Goal: Task Accomplishment & Management: Use online tool/utility

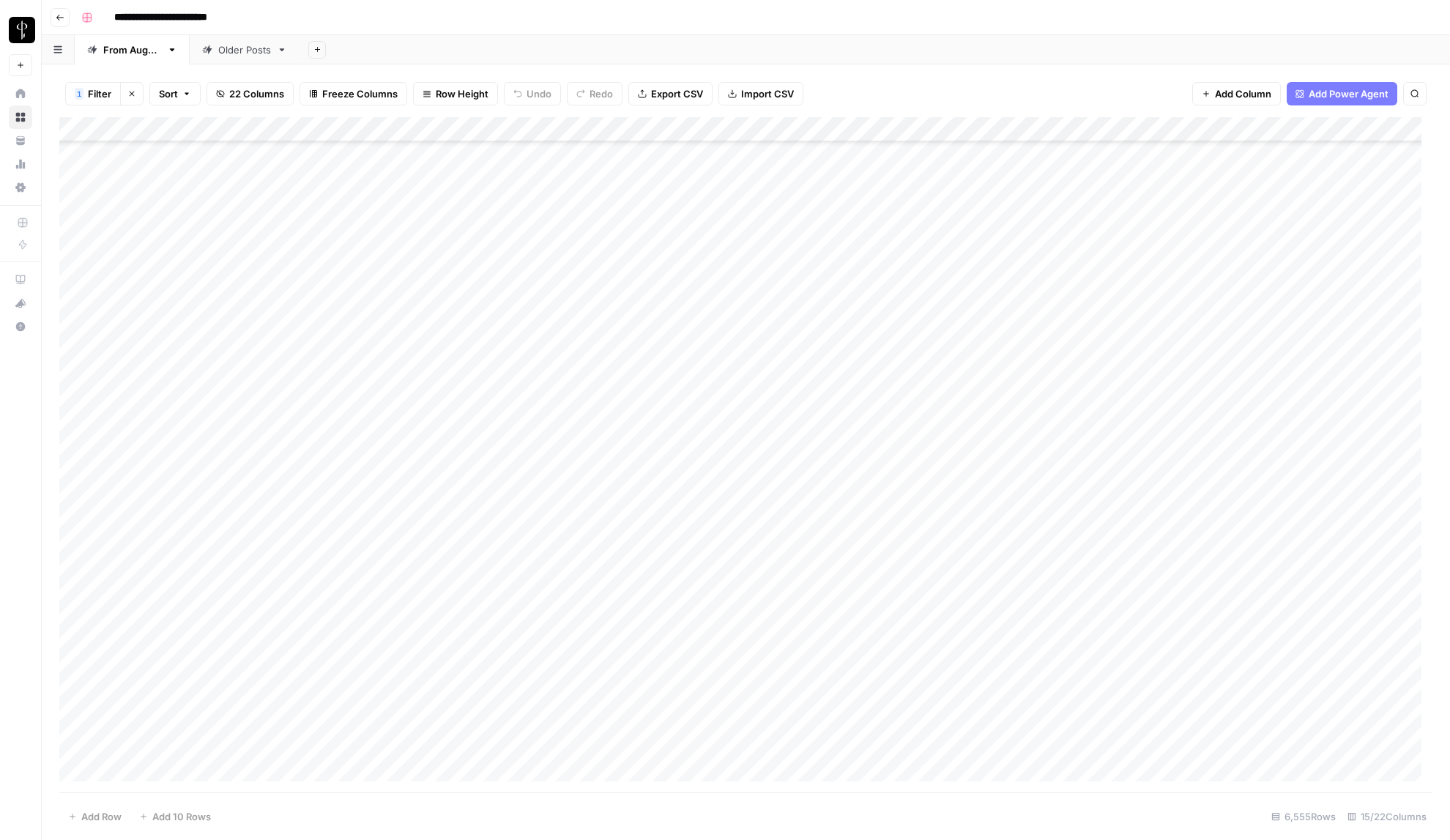
scroll to position [162526, 0]
type input "**********"
click at [1346, 134] on input "**********" at bounding box center [1278, 135] width 161 height 17
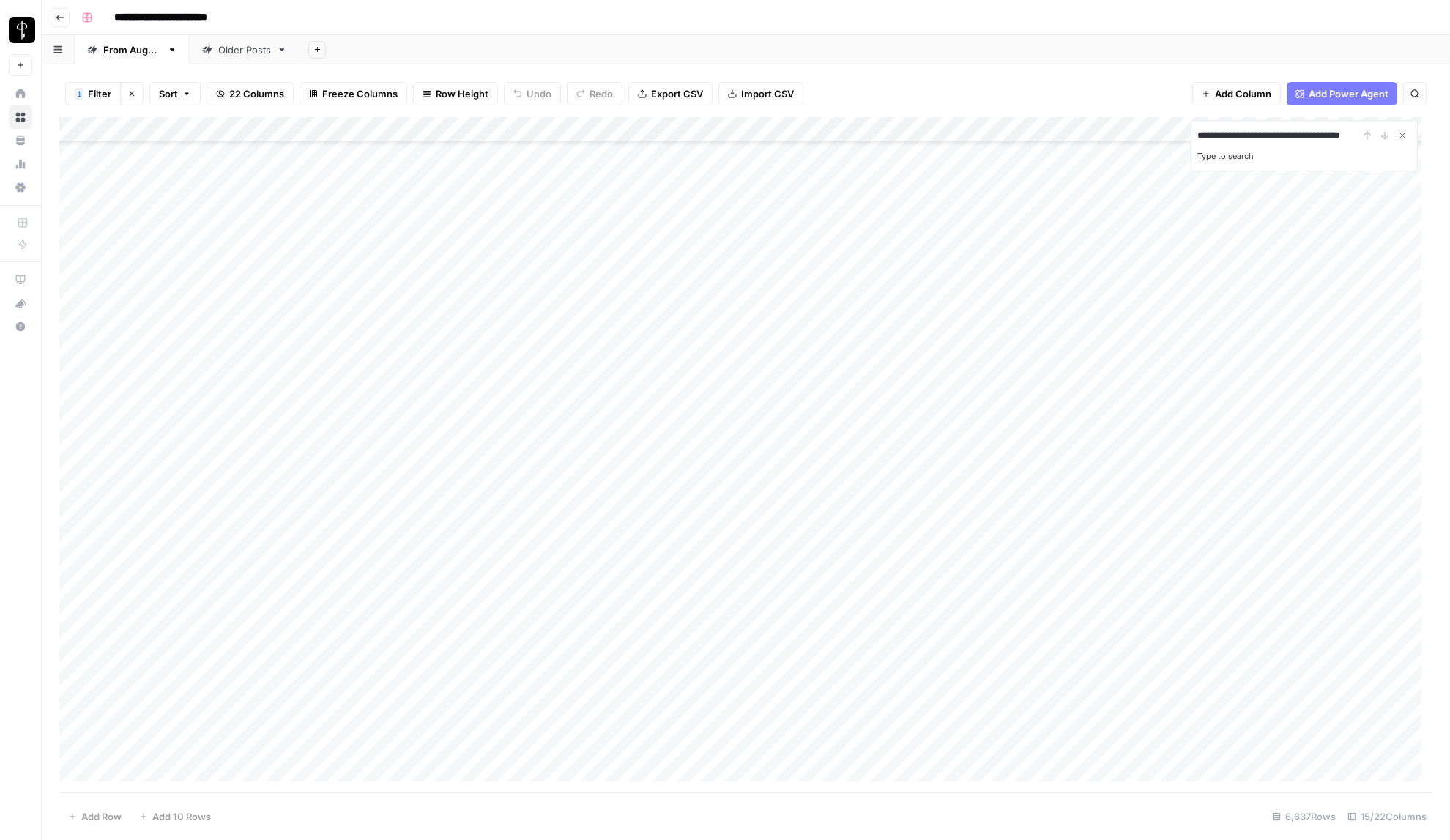
click at [1346, 134] on input "**********" at bounding box center [1278, 135] width 161 height 17
click at [106, 89] on span "Filter" at bounding box center [100, 94] width 24 height 15
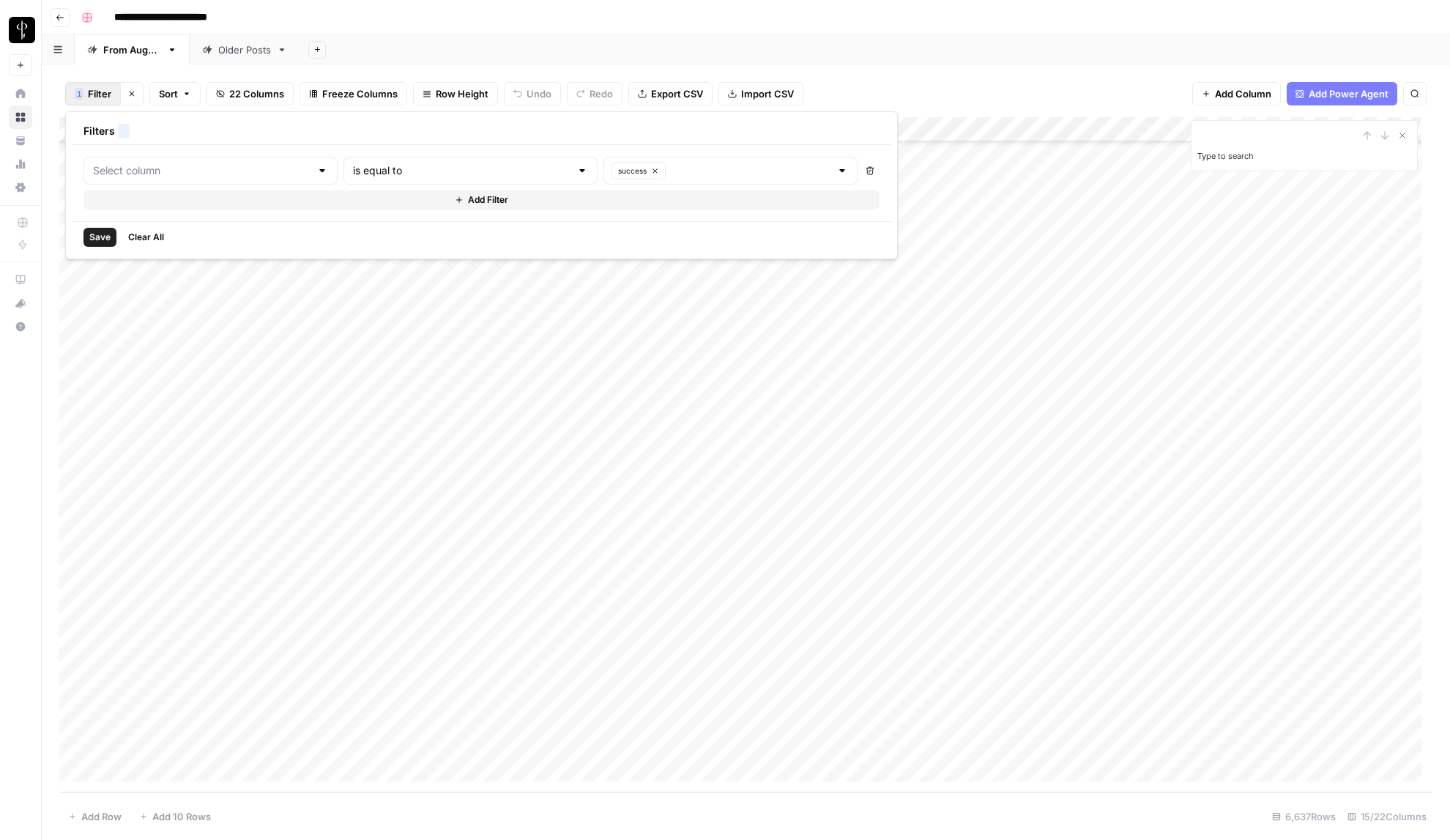
type input "BLOOM upload to Presence (after Human Review)"
click at [203, 204] on button "Add Filter" at bounding box center [481, 200] width 796 height 19
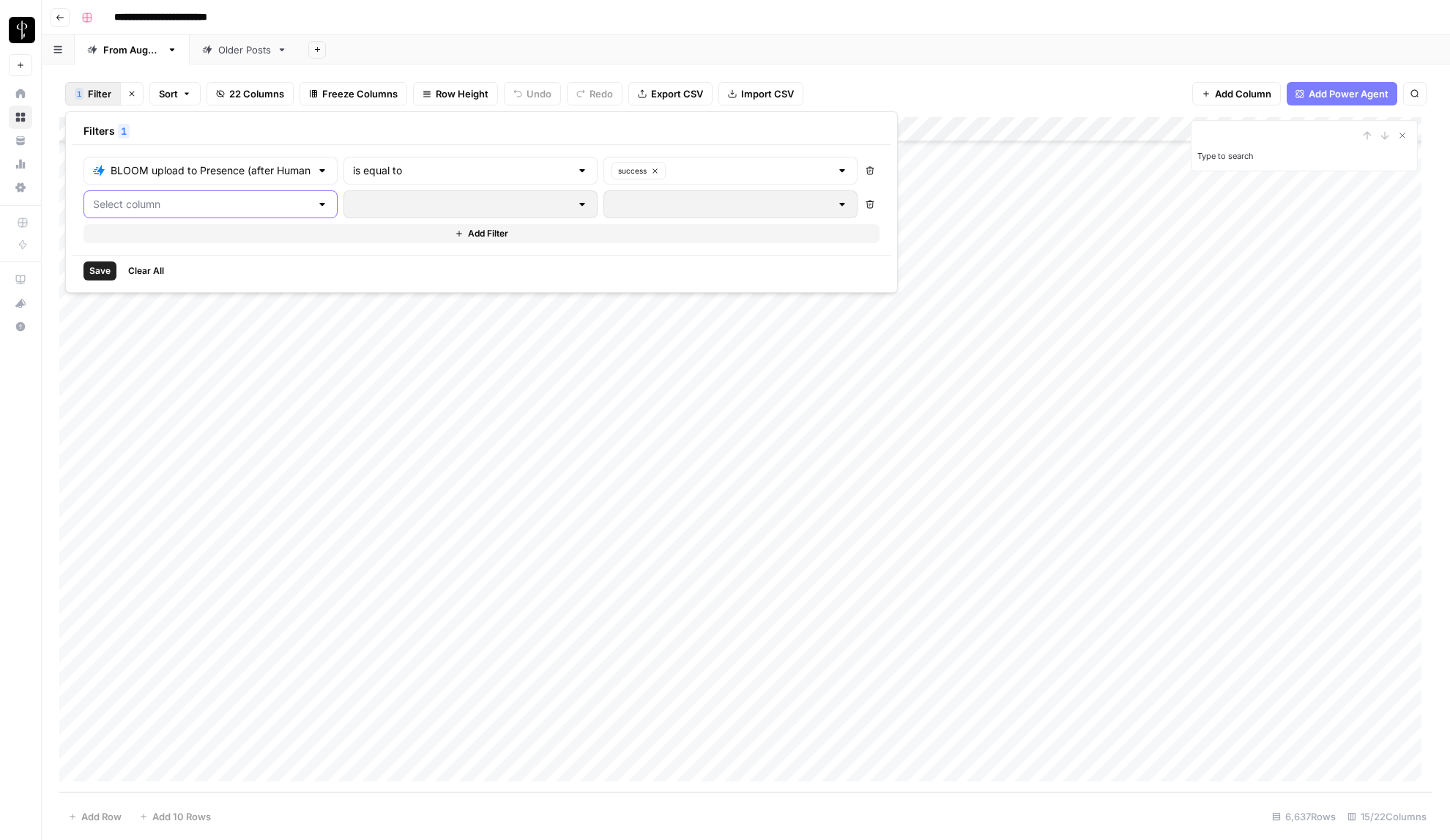
click at [157, 204] on input "text" at bounding box center [201, 204] width 218 height 15
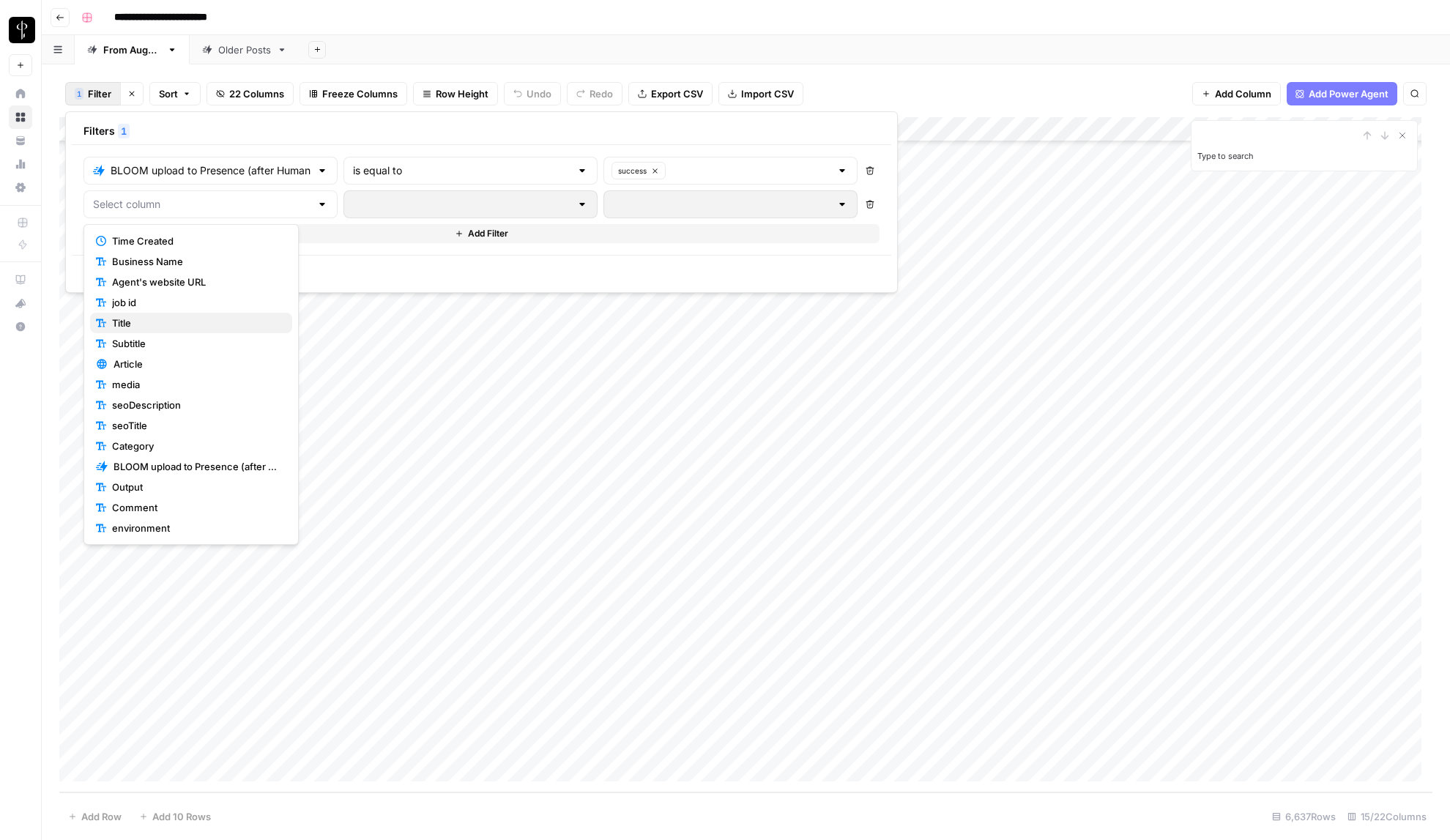
click at [128, 316] on span "Title" at bounding box center [196, 323] width 169 height 15
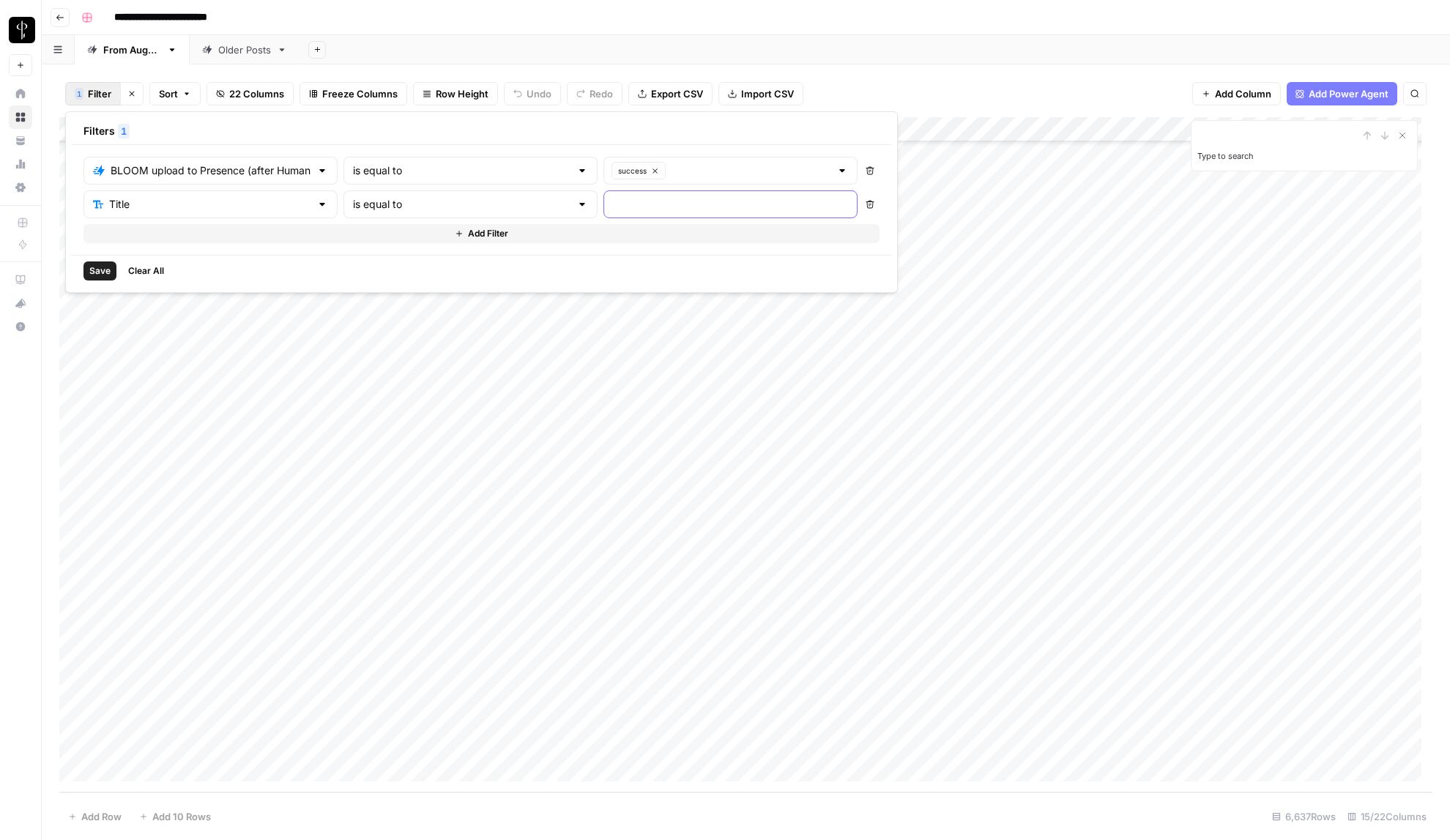
click at [613, 202] on input "text" at bounding box center [730, 204] width 235 height 15
paste input "Home Design Trends in Holly Springs, NC"
type input "Home Design Trends in Holly Springs, NC"
click at [88, 277] on button "Save" at bounding box center [100, 271] width 33 height 19
click at [1405, 135] on icon "Close Search" at bounding box center [1401, 135] width 11 height 11
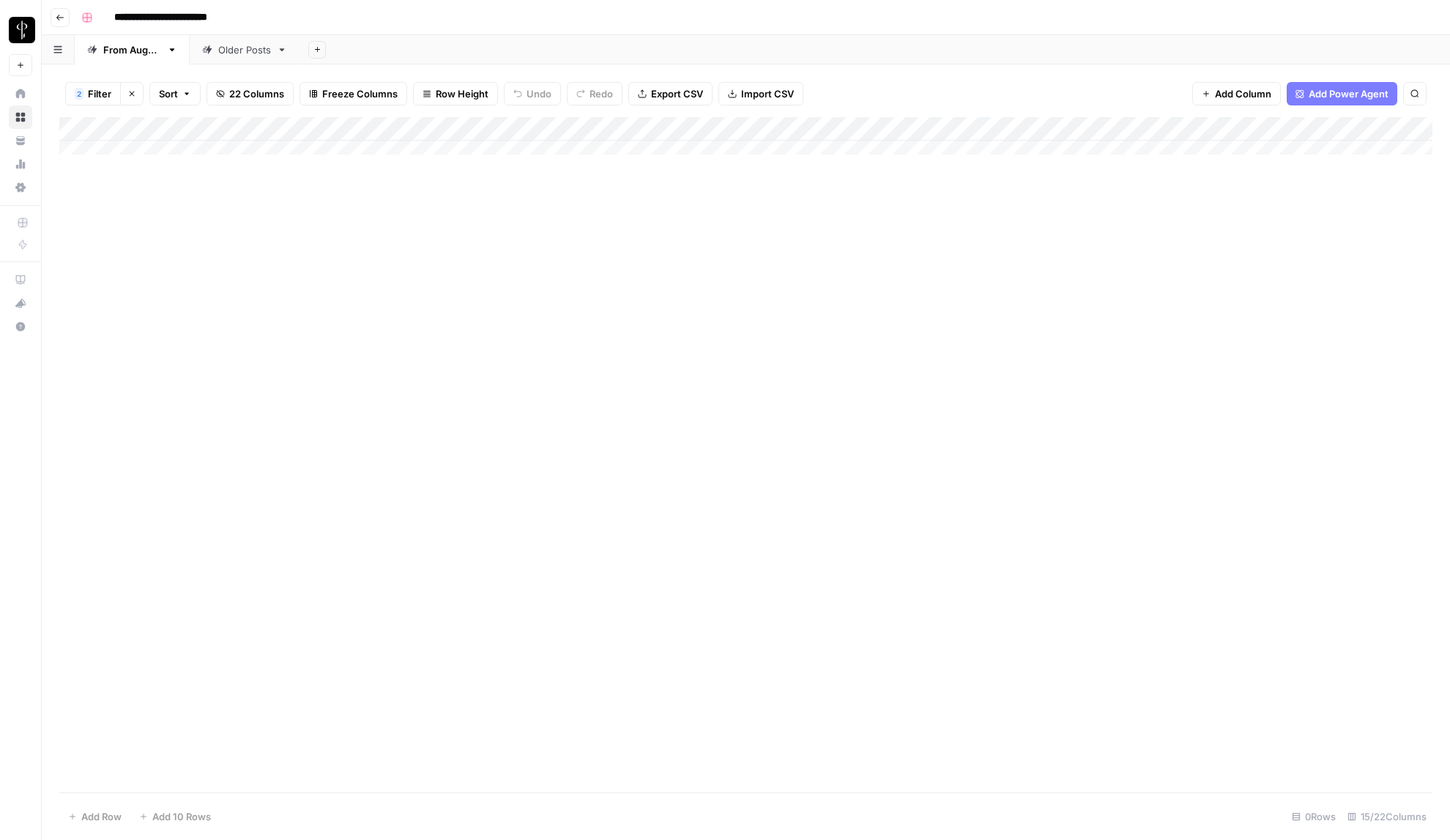
click at [1071, 79] on div "2 Filter Clear filters Sort 22 Columns Freeze Columns Row Height Undo Redo Expo…" at bounding box center [746, 94] width 1373 height 47
click at [101, 92] on span "Filter" at bounding box center [100, 94] width 24 height 15
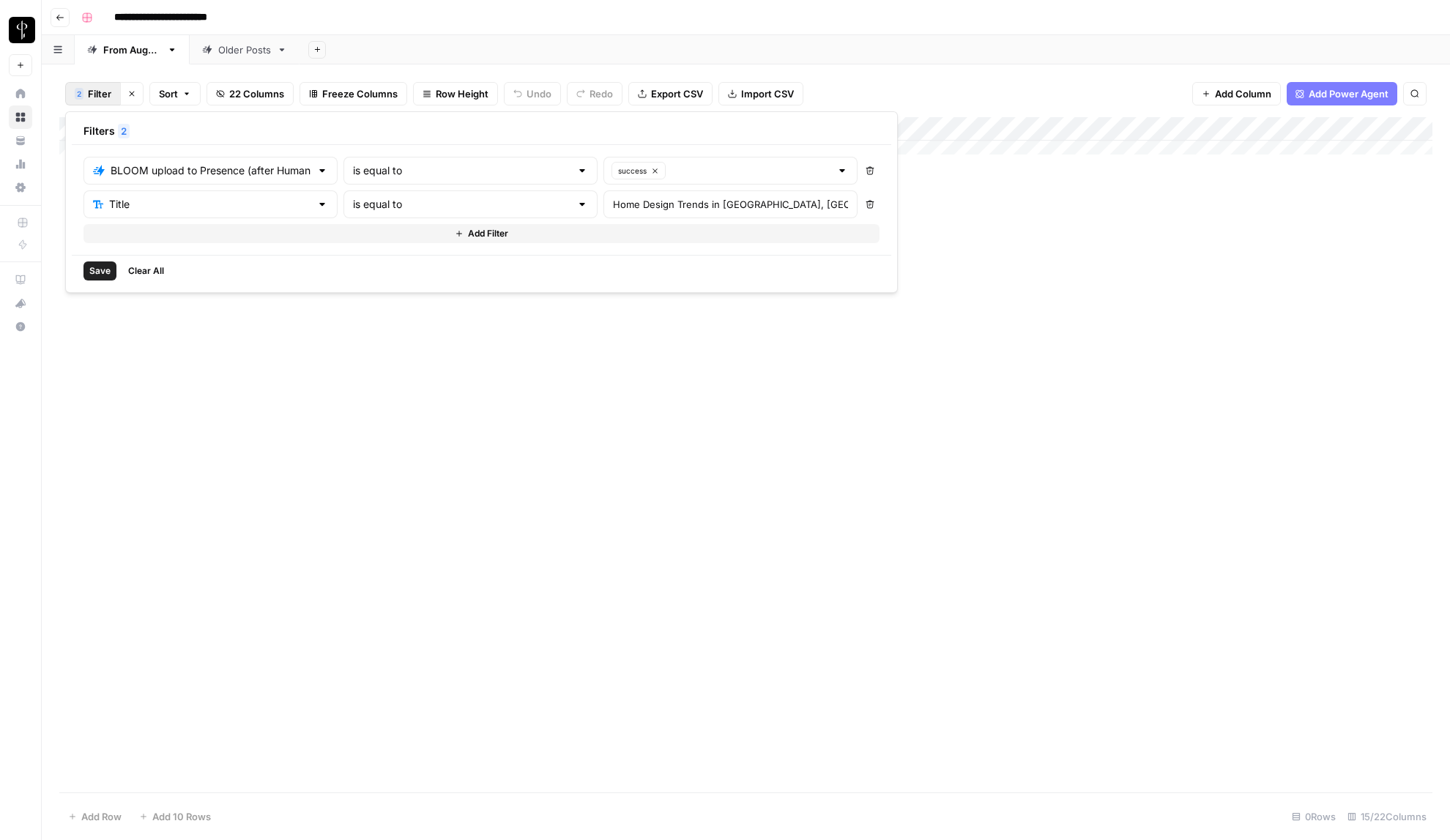
click at [865, 171] on icon "button" at bounding box center [870, 170] width 9 height 9
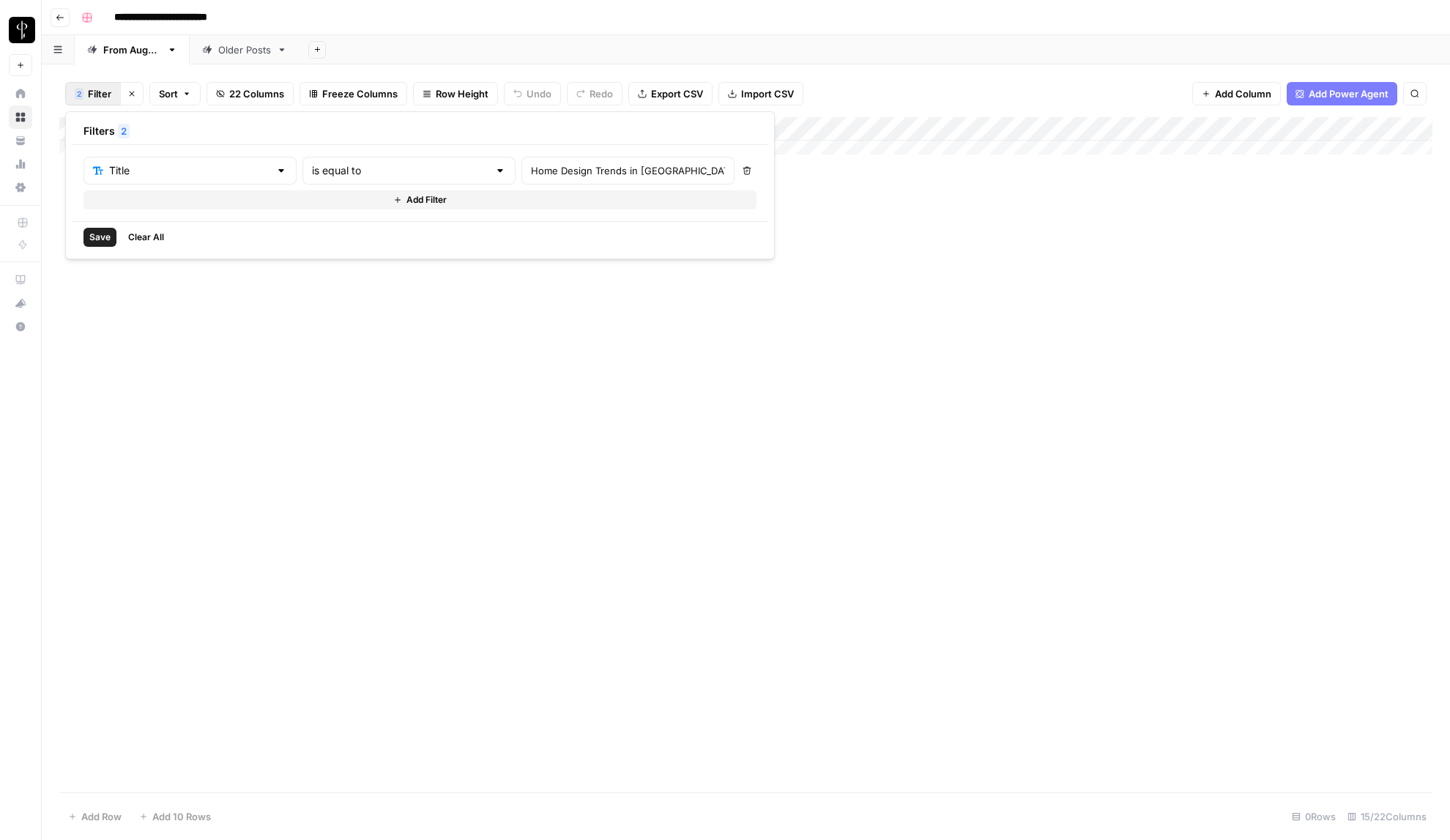
click at [94, 238] on span "Save" at bounding box center [100, 237] width 21 height 13
